Goal: Ask a question

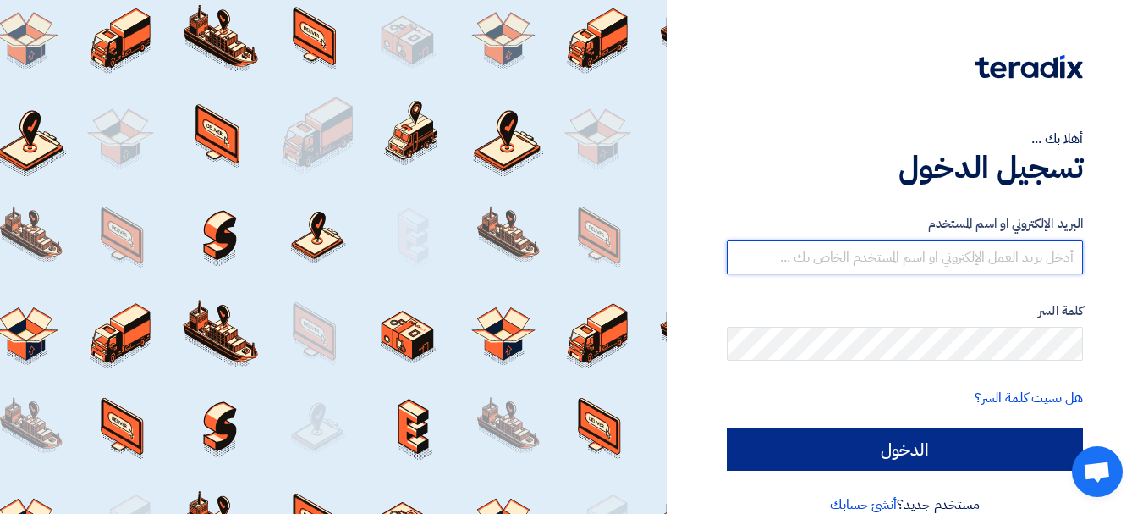
type input "[EMAIL_ADDRESS][DOMAIN_NAME]"
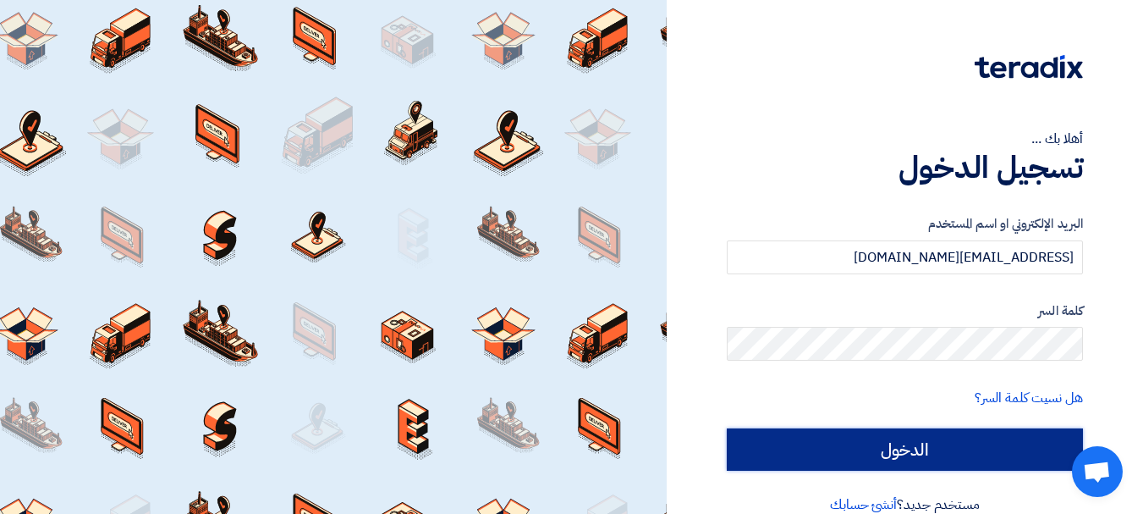
click at [858, 441] on input "الدخول" at bounding box center [905, 449] width 356 height 42
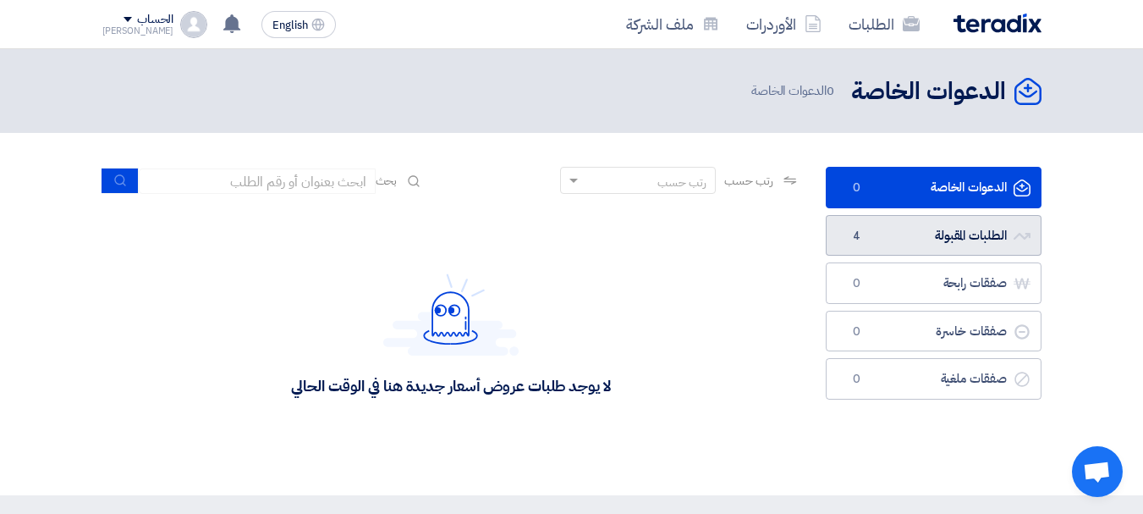
click at [947, 232] on link "الطلبات المقبولة الطلبات المقبولة 4" at bounding box center [934, 235] width 216 height 41
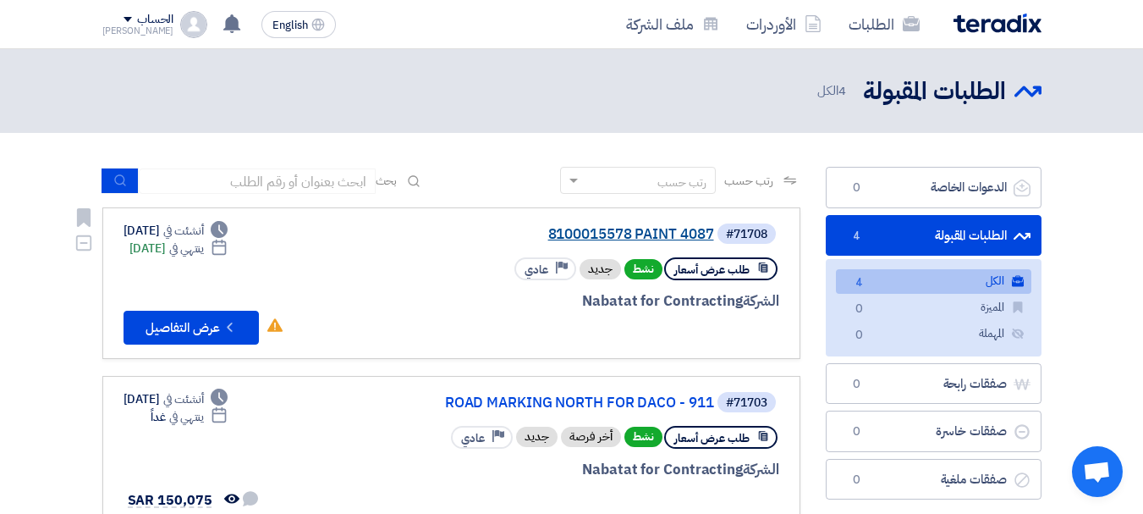
click at [686, 239] on link "8100015578 PAINT 4087" at bounding box center [545, 234] width 338 height 15
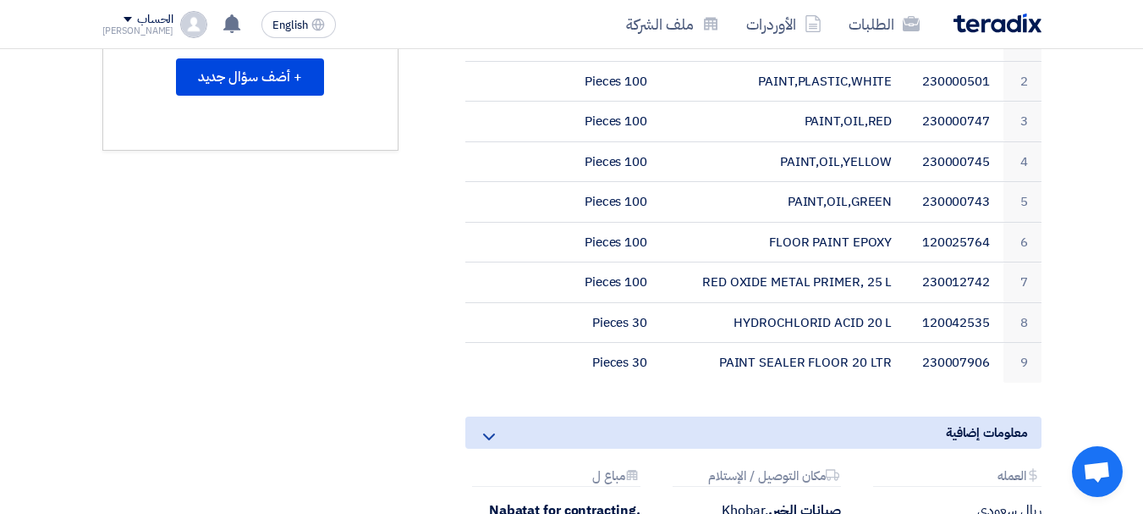
scroll to position [632, 0]
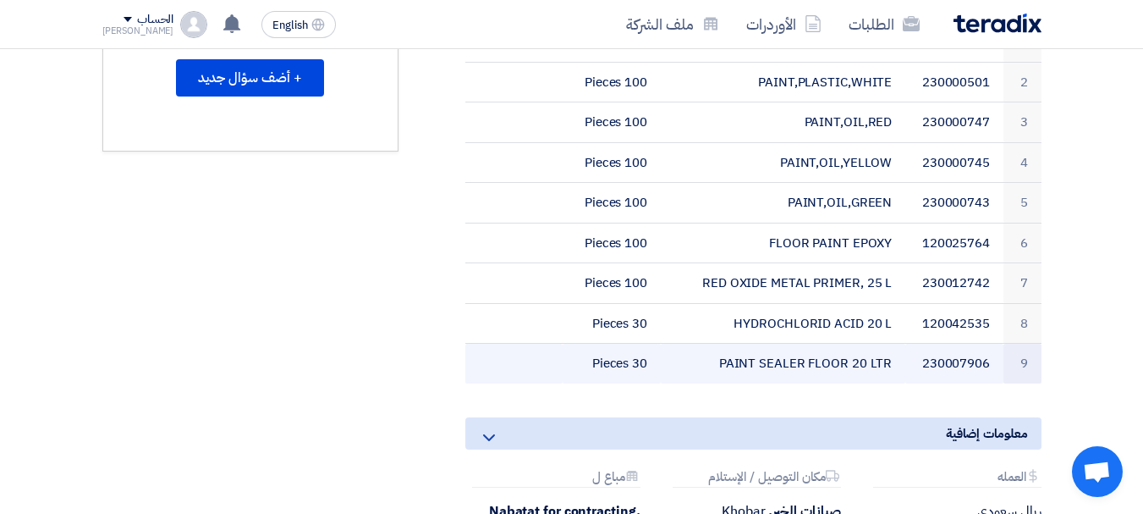
drag, startPoint x: 724, startPoint y: 343, endPoint x: 892, endPoint y: 341, distance: 167.5
click at [892, 343] on td "PAINT SEALER FLOOR 20 LTR" at bounding box center [783, 363] width 244 height 40
copy td "PAINT SEALER FLOOR 20 LTR"
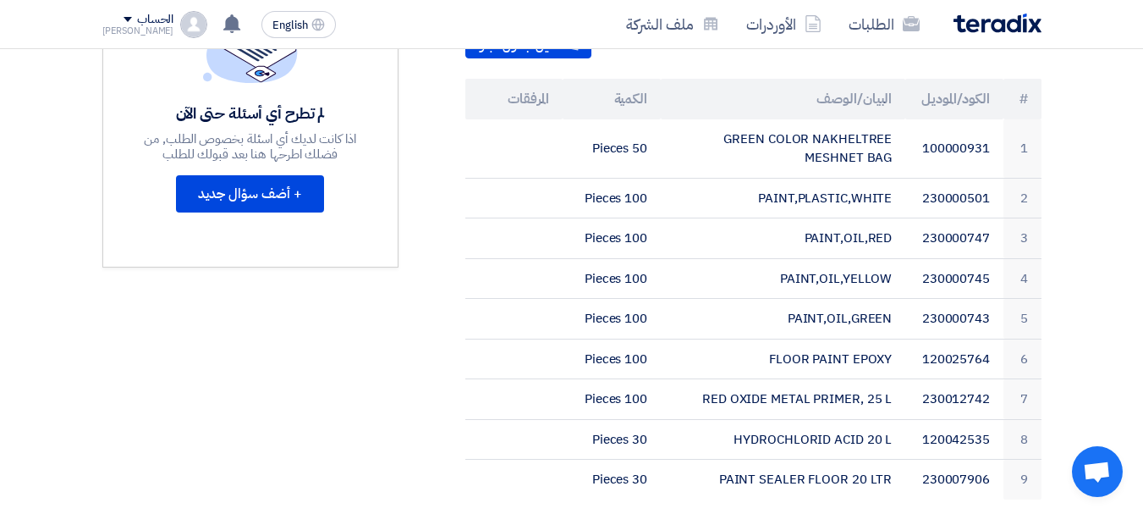
scroll to position [513, 0]
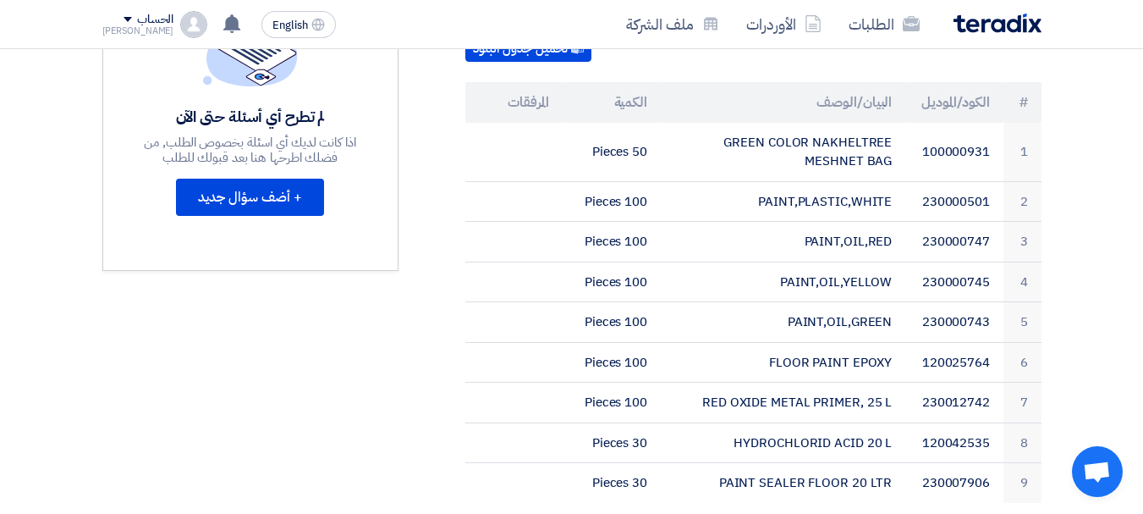
click at [1106, 280] on section "8100015578 PAINT 4087 بيانات العميل [PERSON_NAME] Purchases, Nabatat for contra…" at bounding box center [571, 262] width 1143 height 1097
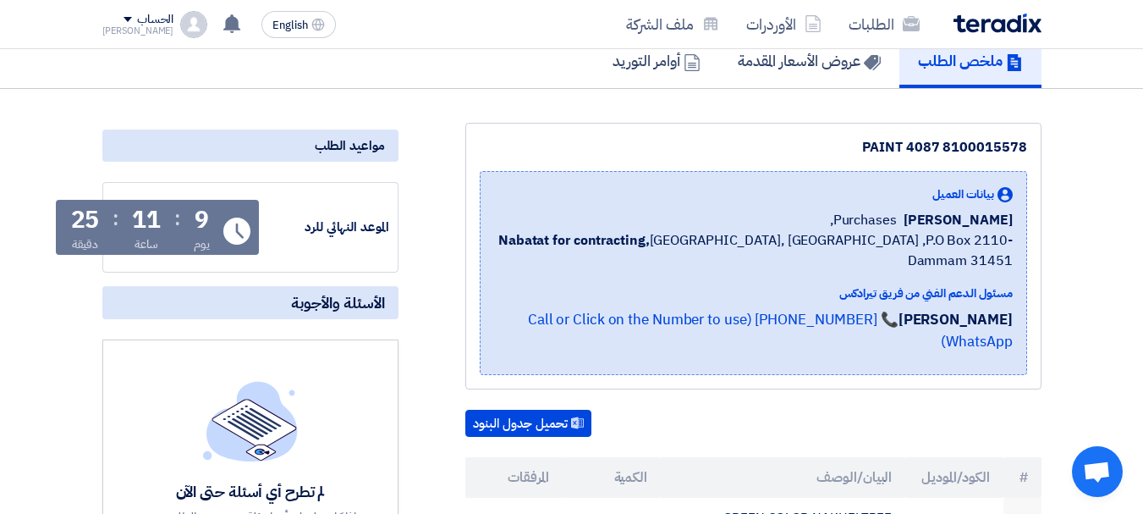
scroll to position [141, 0]
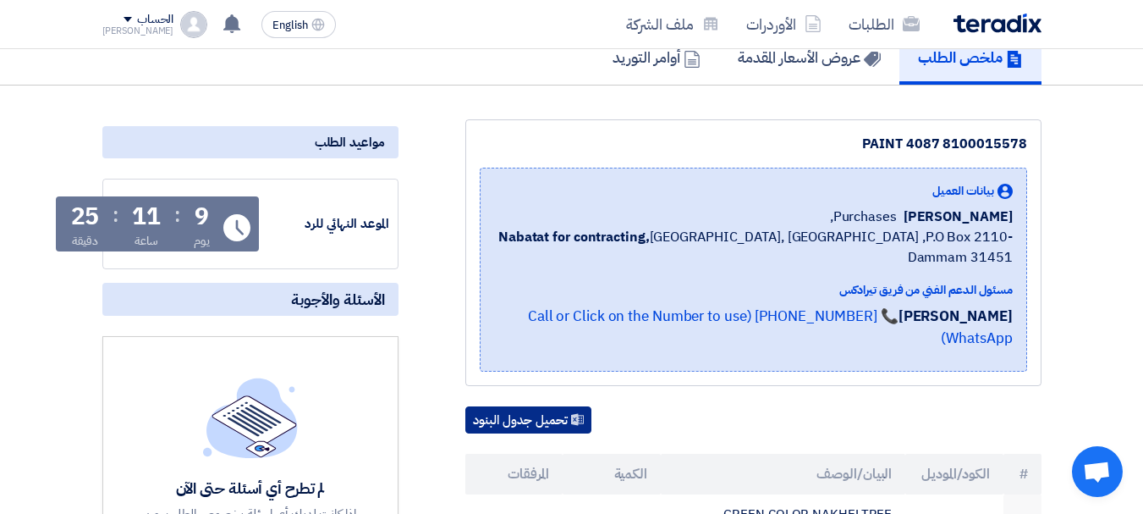
click at [584, 413] on icon at bounding box center [577, 419] width 13 height 13
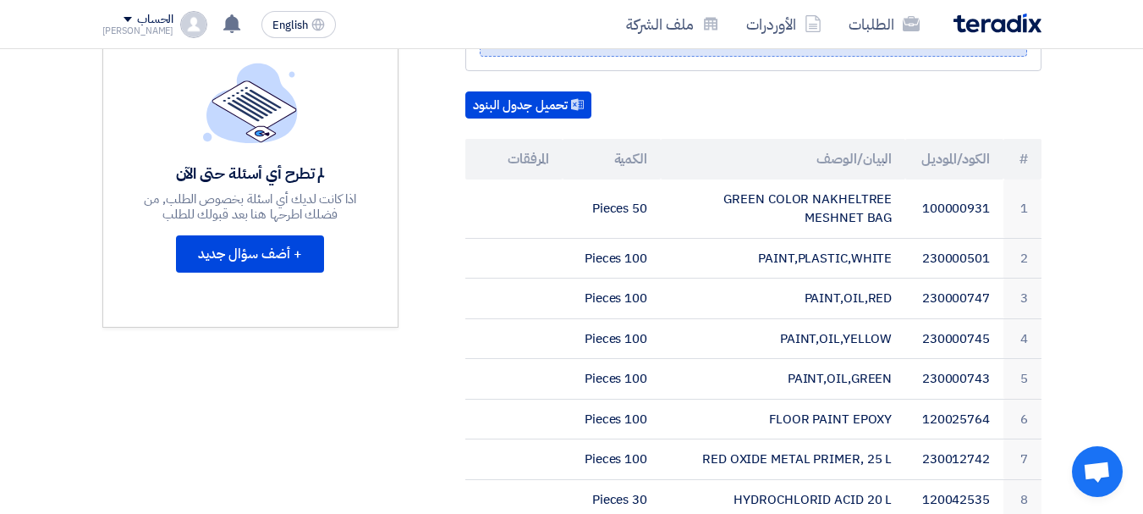
scroll to position [459, 0]
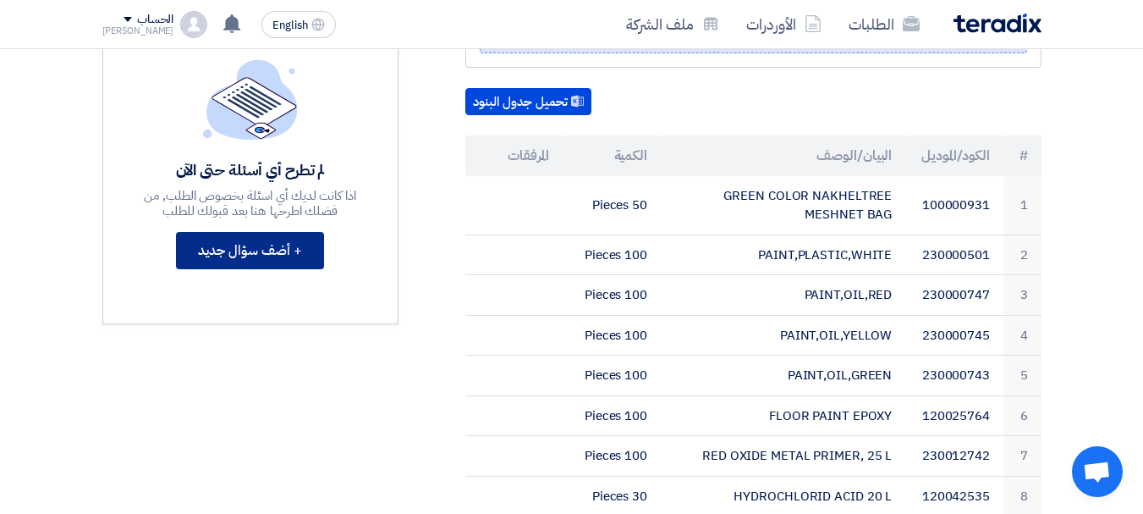
click at [287, 250] on button "+ أضف سؤال جديد" at bounding box center [250, 250] width 148 height 37
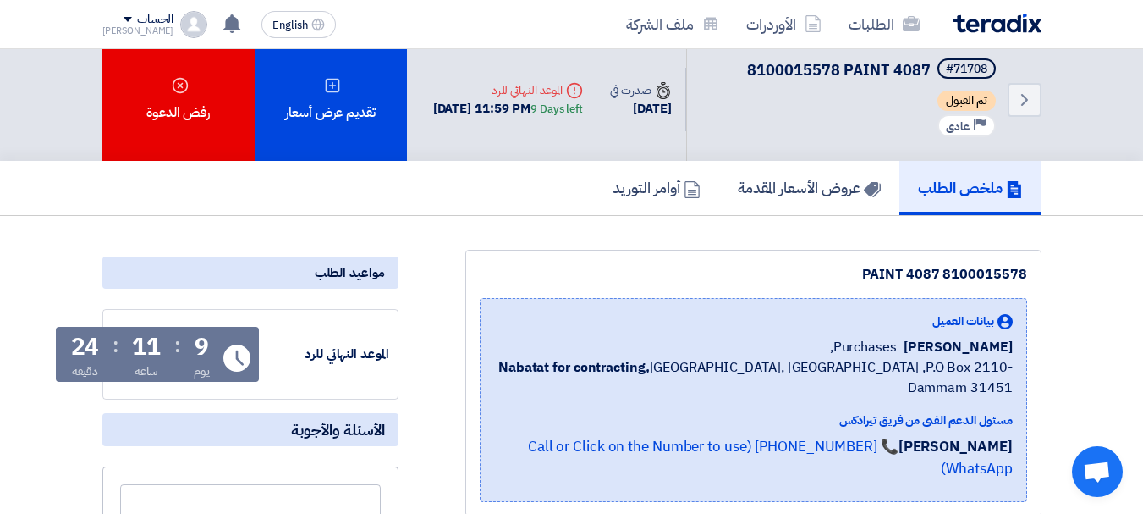
scroll to position [0, 0]
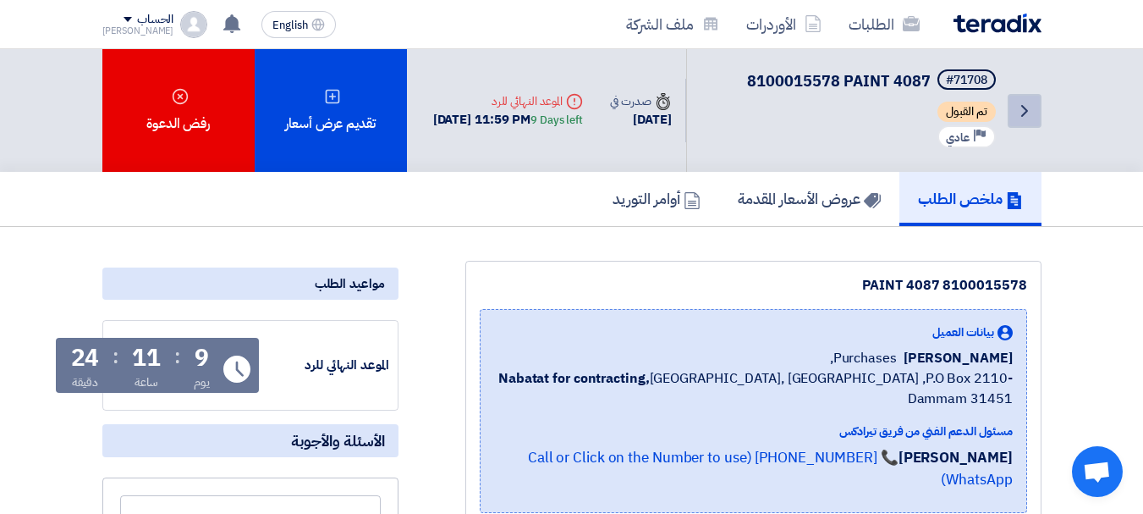
click at [1029, 114] on icon "Back" at bounding box center [1024, 111] width 20 height 20
